Goal: Task Accomplishment & Management: Complete application form

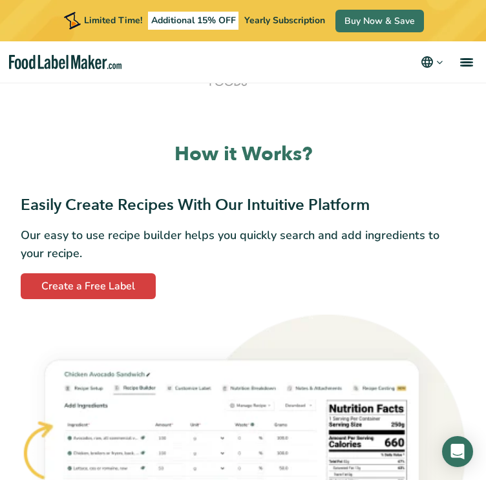
scroll to position [809, 0]
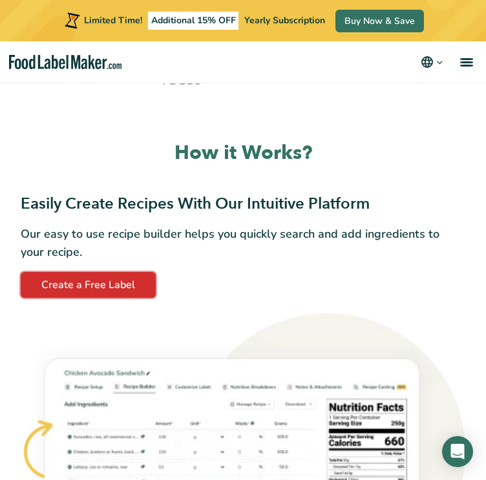
click at [100, 282] on link "Create a Free Label" at bounding box center [88, 285] width 135 height 26
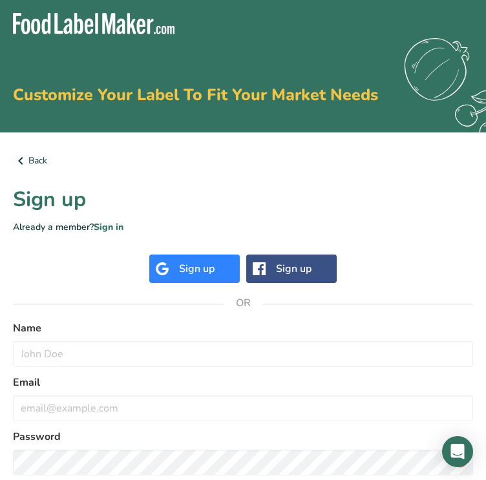
scroll to position [88, 0]
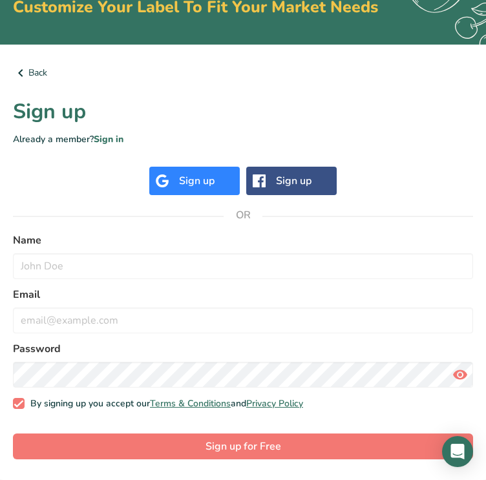
click at [195, 174] on div "Sign up" at bounding box center [197, 181] width 36 height 16
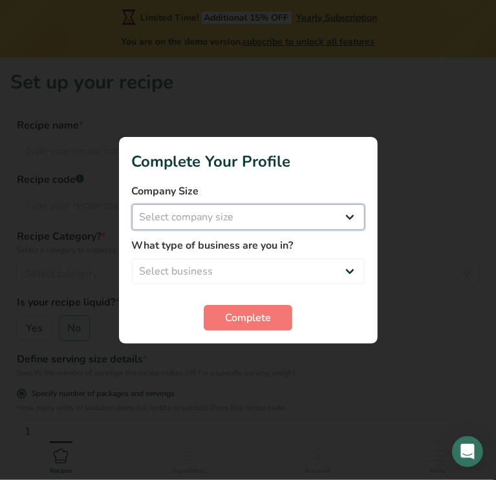
click at [341, 214] on select "Select company size" at bounding box center [248, 217] width 233 height 26
select select "2"
click at [132, 204] on select "Select company size Fewer than 10 Employees 10 to 50 Employees 51 to 500 Employ…" at bounding box center [248, 217] width 233 height 26
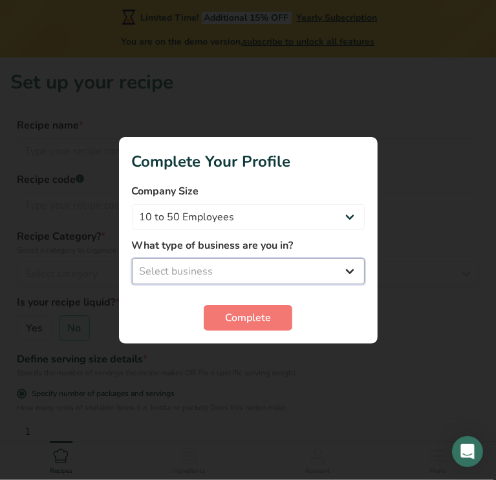
click at [310, 268] on select "Select business Packaged Food Manufacturer Restaurant & Cafe Bakery Meal Plans …" at bounding box center [248, 271] width 233 height 26
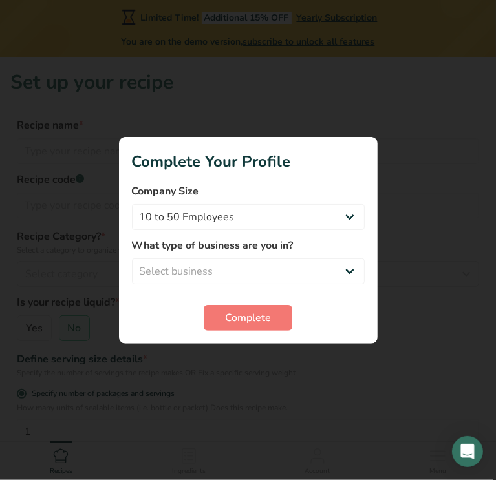
click at [473, 361] on div at bounding box center [248, 240] width 496 height 480
